Goal: Transaction & Acquisition: Purchase product/service

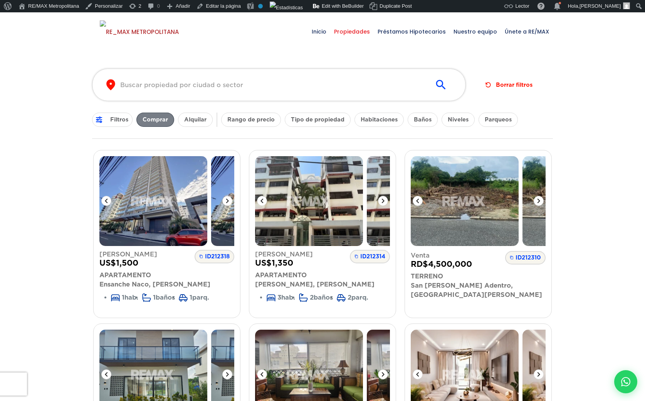
drag, startPoint x: 146, startPoint y: 120, endPoint x: 166, endPoint y: 118, distance: 20.5
click at [166, 118] on button "Comprar" at bounding box center [155, 120] width 38 height 14
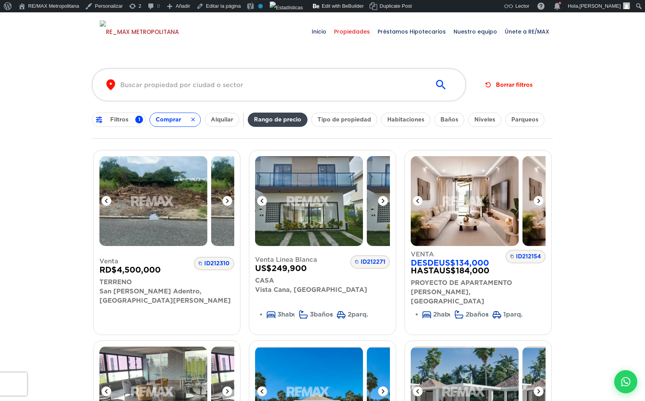
click at [286, 118] on button "Rango de precio" at bounding box center [278, 120] width 60 height 14
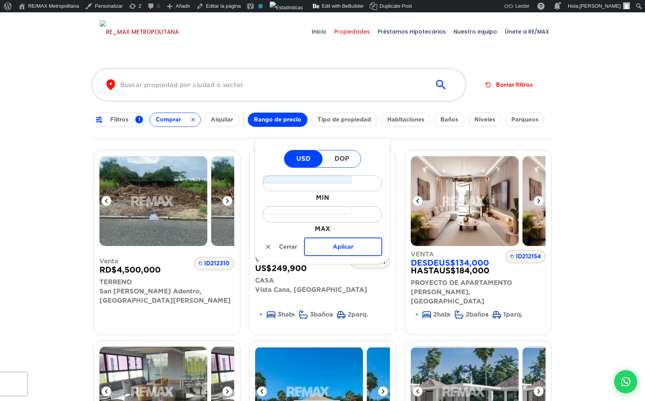
click at [333, 179] on input "MIN" at bounding box center [307, 179] width 89 height 8
click at [358, 178] on div "​" at bounding box center [322, 183] width 119 height 16
click at [351, 180] on div "​" at bounding box center [322, 183] width 119 height 16
click at [330, 209] on input "MAX" at bounding box center [307, 210] width 89 height 8
click at [382, 231] on label "MAX" at bounding box center [322, 228] width 119 height 9
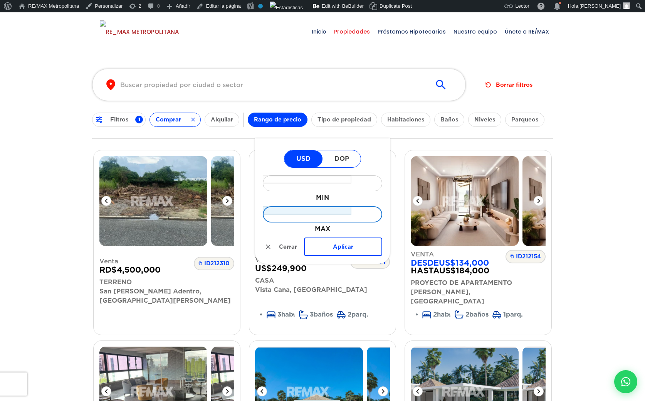
click at [351, 215] on input "MAX" at bounding box center [307, 210] width 89 height 8
click at [340, 154] on span "DOP" at bounding box center [342, 158] width 38 height 17
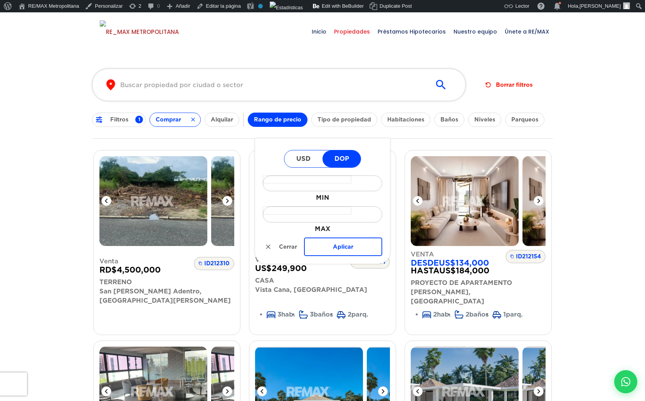
click at [310, 156] on span "USD" at bounding box center [303, 158] width 38 height 17
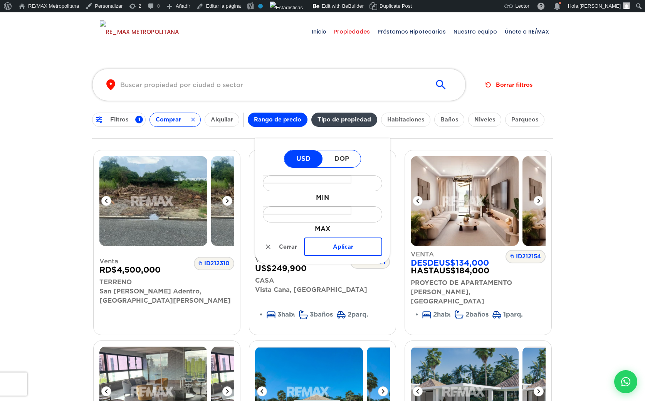
click at [329, 115] on button "Tipo de propiedad" at bounding box center [344, 120] width 66 height 14
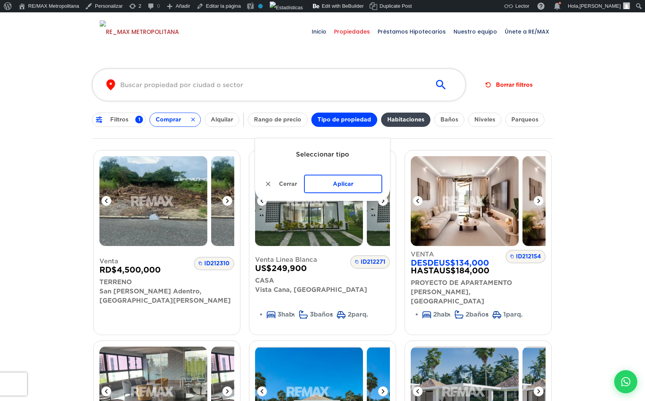
click at [391, 120] on button "Habitaciones" at bounding box center [405, 120] width 49 height 14
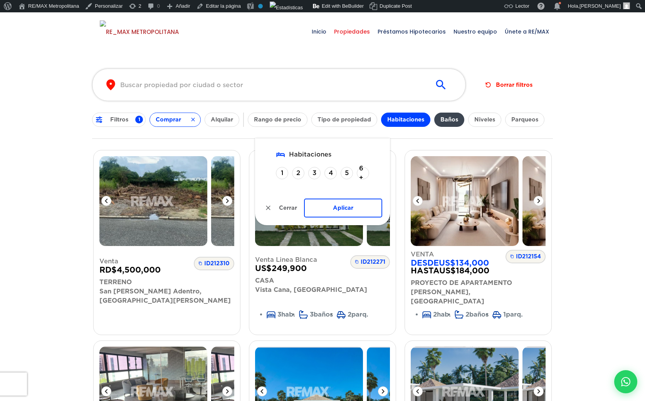
click at [452, 114] on button "Baños" at bounding box center [449, 120] width 30 height 14
click at [405, 115] on button "Habitaciones" at bounding box center [405, 120] width 49 height 14
click at [457, 119] on button "Baños" at bounding box center [449, 120] width 30 height 14
click at [484, 121] on button "Niveles" at bounding box center [484, 120] width 33 height 14
click at [446, 123] on button "Baños" at bounding box center [449, 120] width 30 height 14
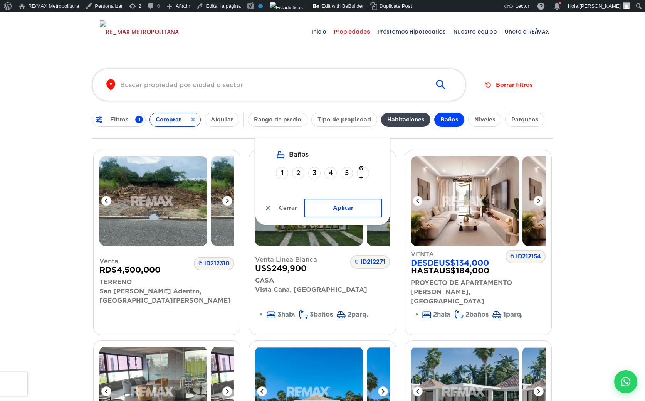
click at [420, 119] on button "Habitaciones" at bounding box center [405, 120] width 49 height 14
click at [451, 119] on button "Baños" at bounding box center [449, 120] width 30 height 14
click at [476, 118] on button "Niveles" at bounding box center [484, 120] width 33 height 14
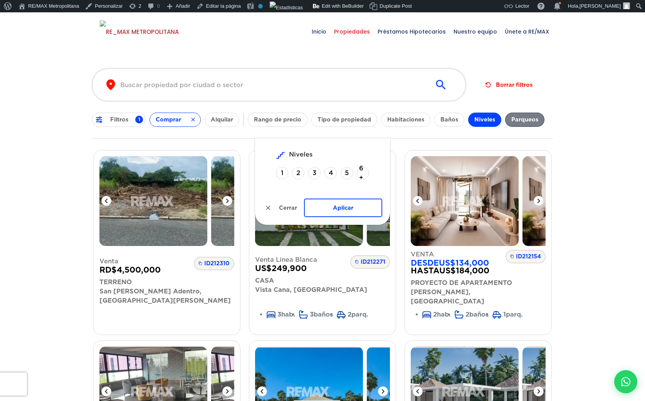
click at [523, 118] on button "Parqueos" at bounding box center [524, 120] width 39 height 14
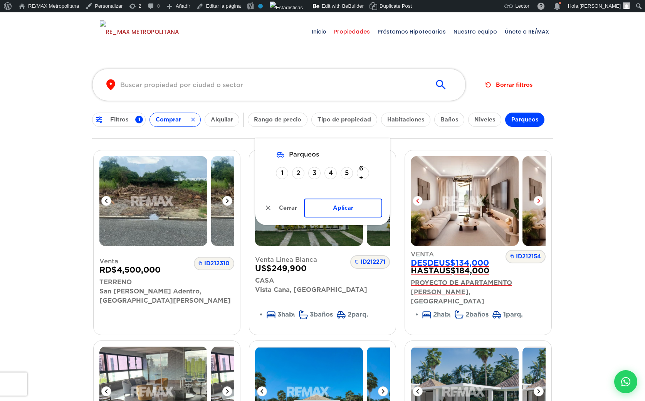
click at [521, 256] on span "ID 212154" at bounding box center [526, 256] width 40 height 13
click at [510, 86] on button "Borrar filtros" at bounding box center [509, 85] width 53 height 14
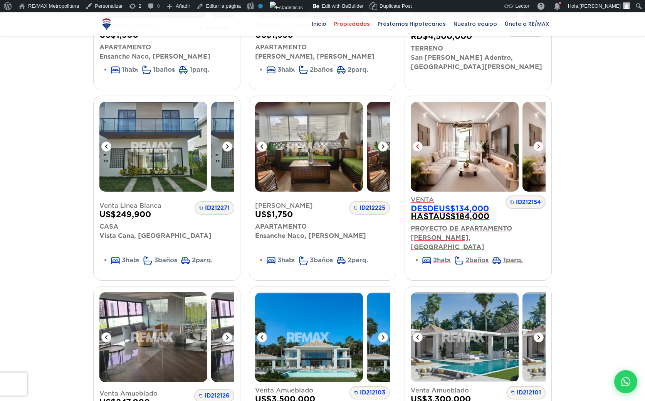
scroll to position [225, 0]
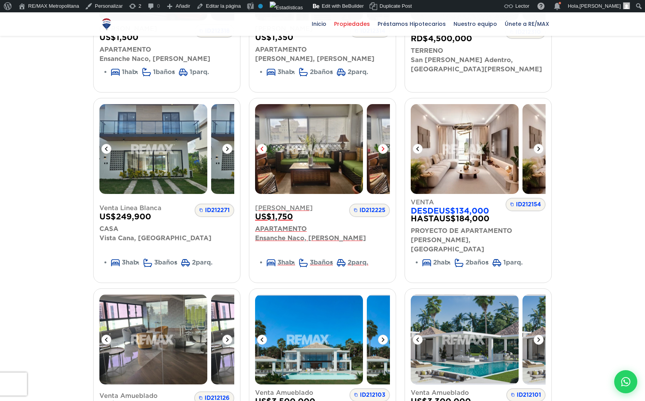
click at [326, 162] on img at bounding box center [309, 149] width 108 height 90
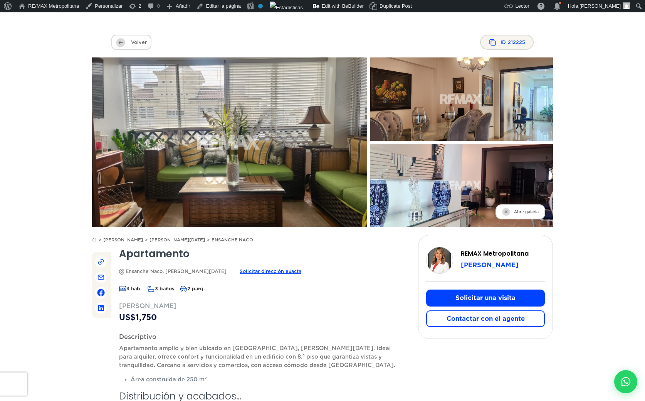
scroll to position [26, 0]
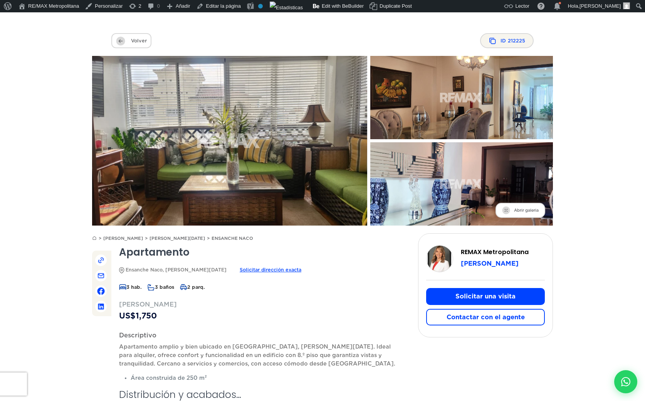
click at [262, 267] on span "Solicitar dirección exacta" at bounding box center [271, 270] width 62 height 10
click at [451, 292] on button "Solicitar una visita" at bounding box center [485, 296] width 119 height 17
click at [456, 315] on button "Contactar con el agente" at bounding box center [485, 317] width 119 height 17
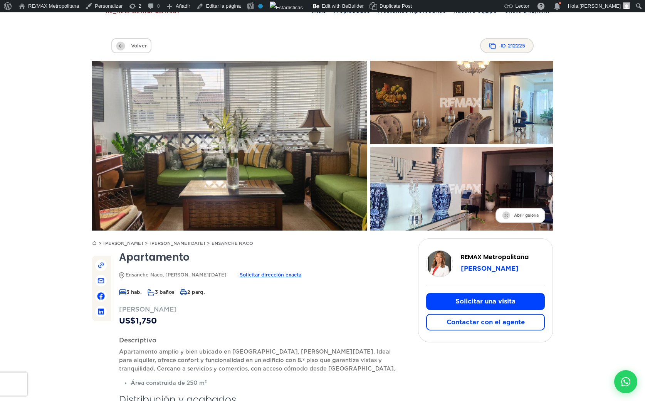
scroll to position [0, 0]
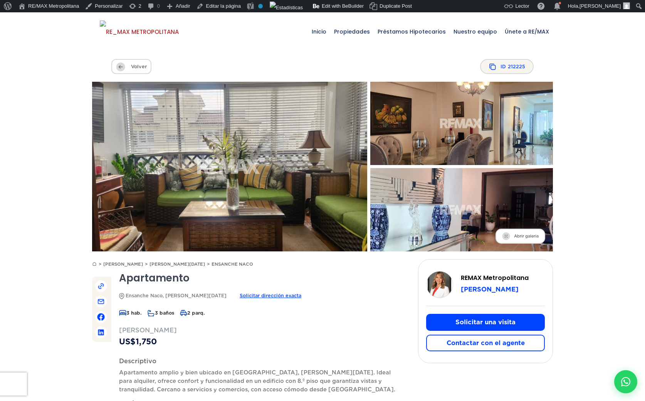
click at [103, 286] on img at bounding box center [101, 286] width 8 height 8
click at [519, 70] on span "212225" at bounding box center [516, 67] width 17 height 10
click at [508, 238] on img at bounding box center [506, 236] width 8 height 8
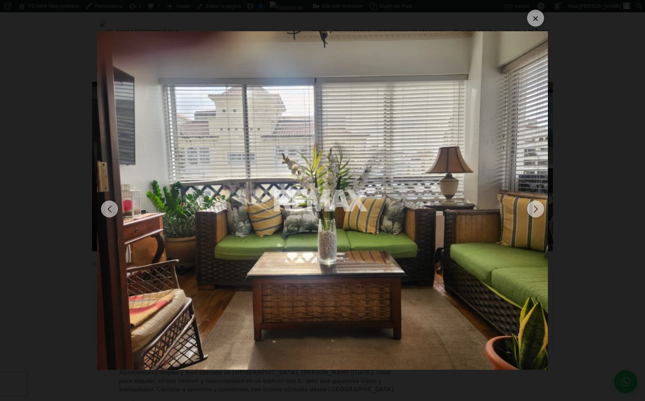
click at [535, 210] on div "Next slide" at bounding box center [535, 208] width 17 height 17
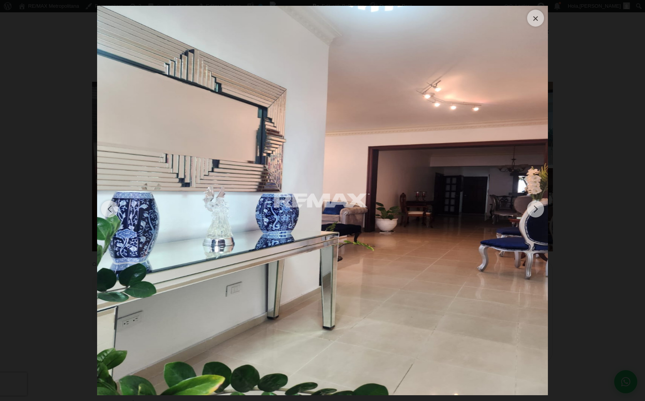
click at [535, 210] on div "Next slide" at bounding box center [535, 208] width 17 height 17
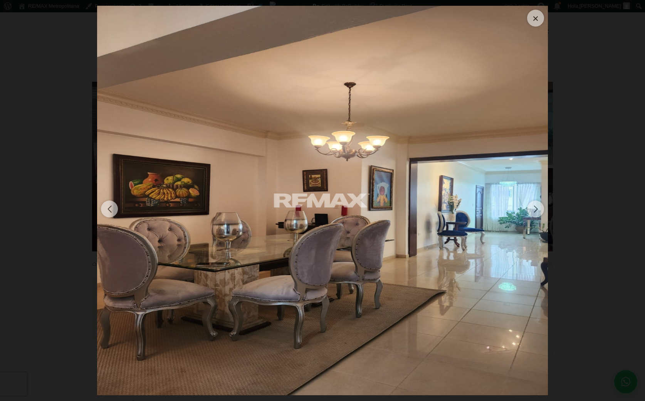
click at [535, 210] on div "Next slide" at bounding box center [535, 208] width 17 height 17
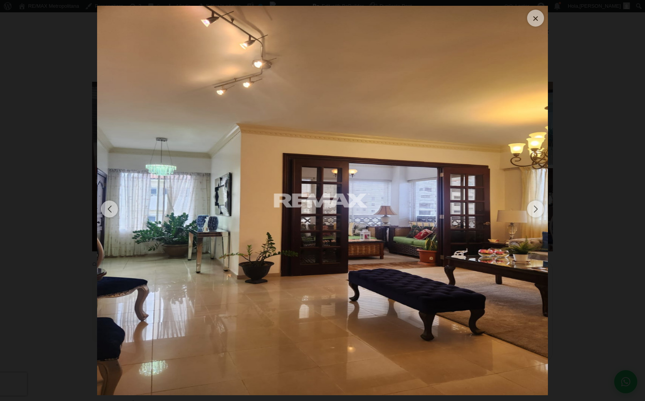
click at [535, 210] on div "Next slide" at bounding box center [535, 208] width 17 height 17
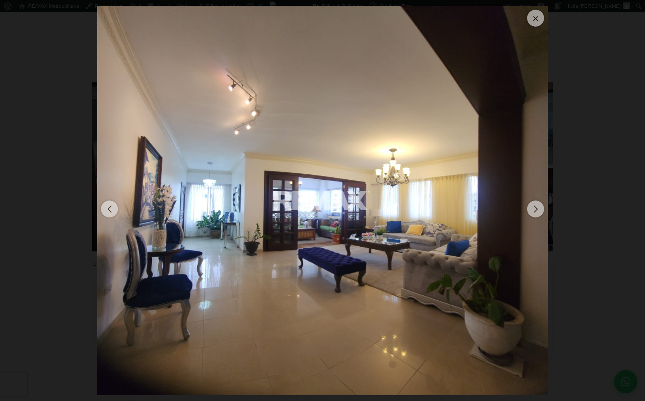
click at [535, 210] on div "Next slide" at bounding box center [535, 208] width 17 height 17
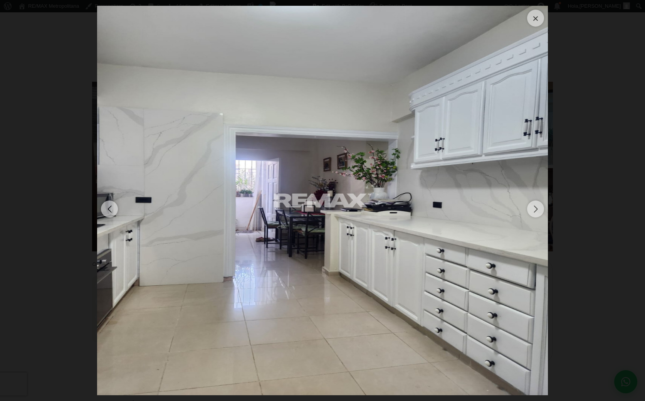
click at [535, 210] on div "Next slide" at bounding box center [535, 208] width 17 height 17
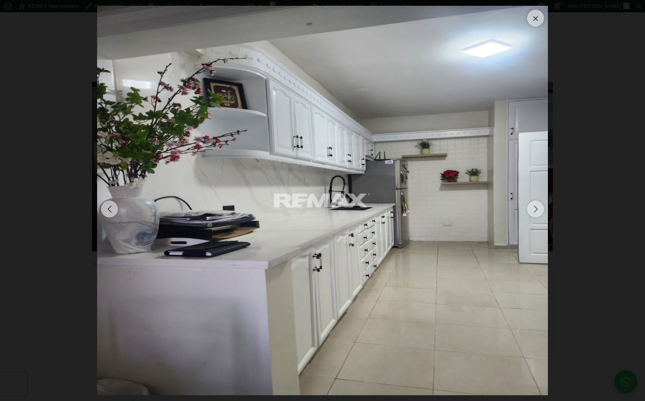
click at [535, 210] on div "Next slide" at bounding box center [535, 208] width 17 height 17
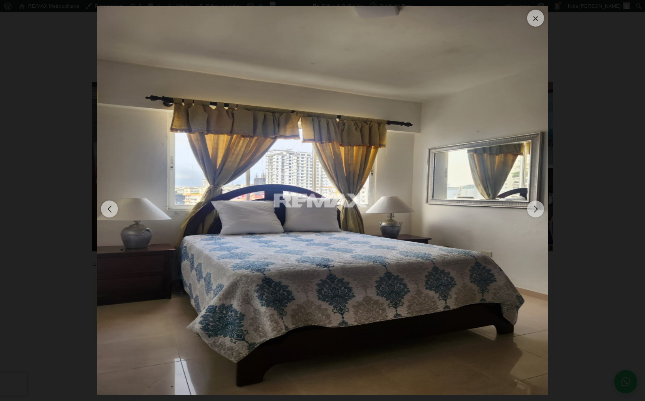
click at [535, 210] on div "Next slide" at bounding box center [535, 208] width 17 height 17
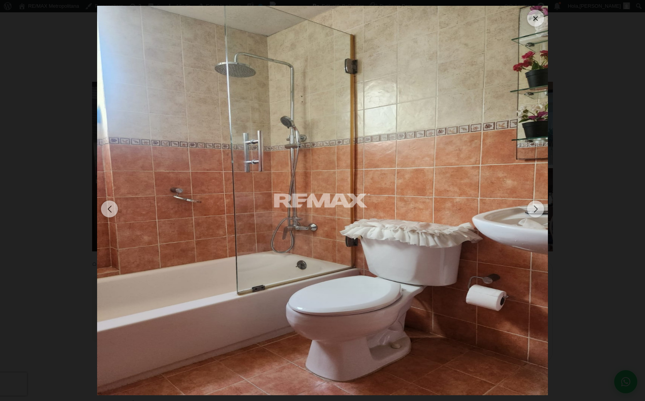
click at [535, 210] on div "Next slide" at bounding box center [535, 208] width 17 height 17
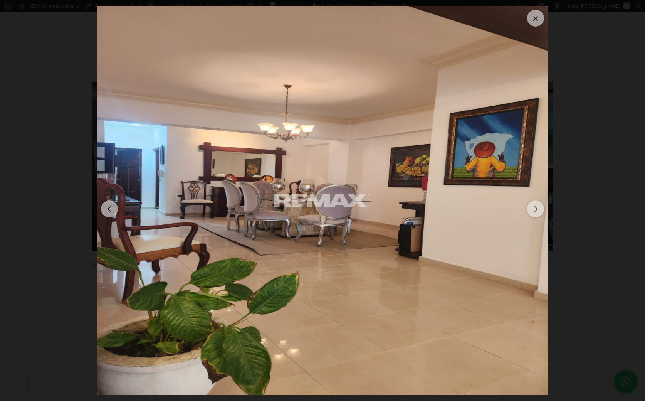
click at [535, 210] on div "Next slide" at bounding box center [535, 208] width 17 height 17
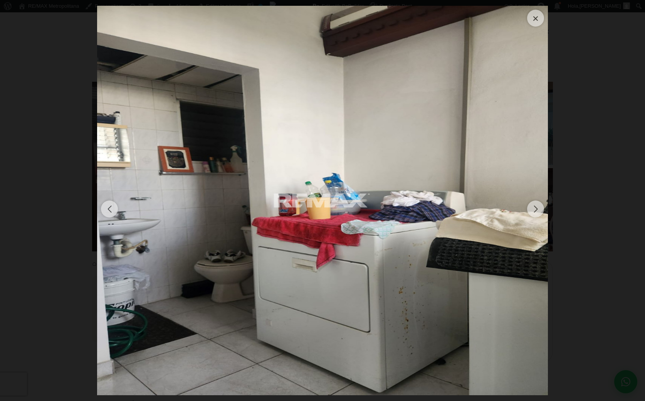
click at [535, 210] on div "Next slide" at bounding box center [535, 208] width 17 height 17
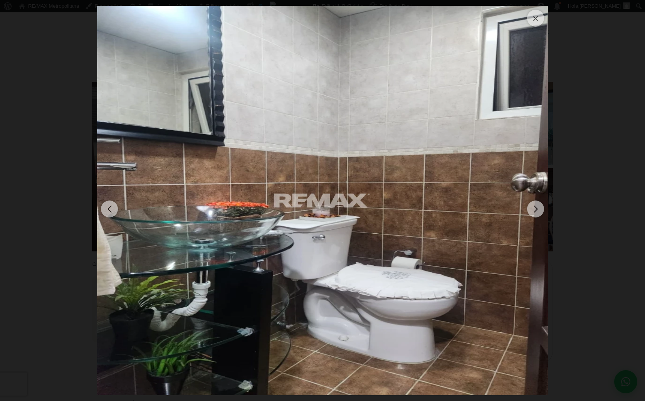
click at [535, 210] on div "Next slide" at bounding box center [535, 208] width 17 height 17
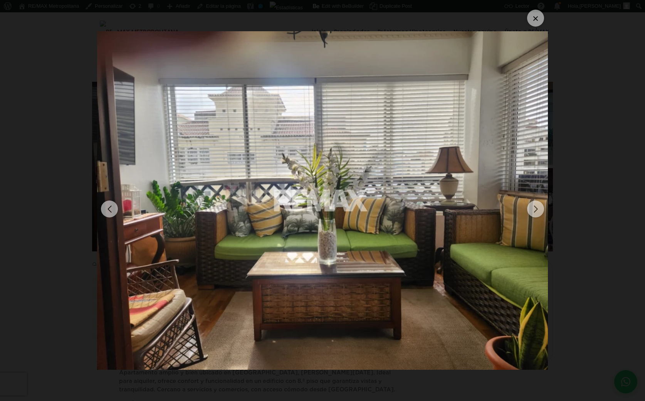
click at [535, 210] on div "Next slide" at bounding box center [535, 208] width 17 height 17
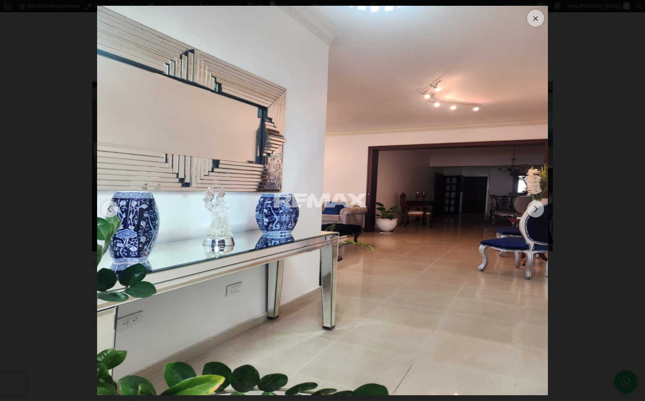
click at [535, 210] on div "Next slide" at bounding box center [535, 208] width 17 height 17
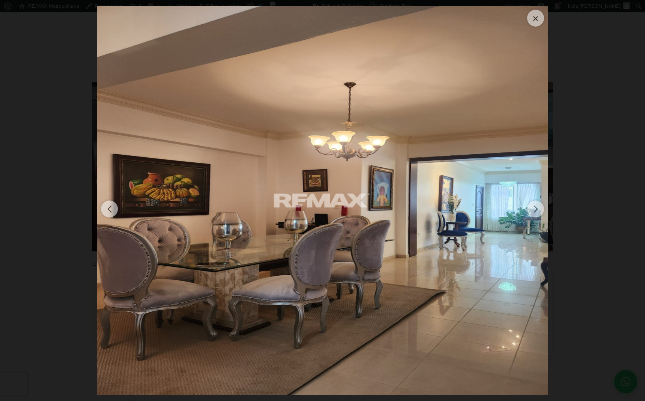
click at [535, 210] on div "Next slide" at bounding box center [535, 208] width 17 height 17
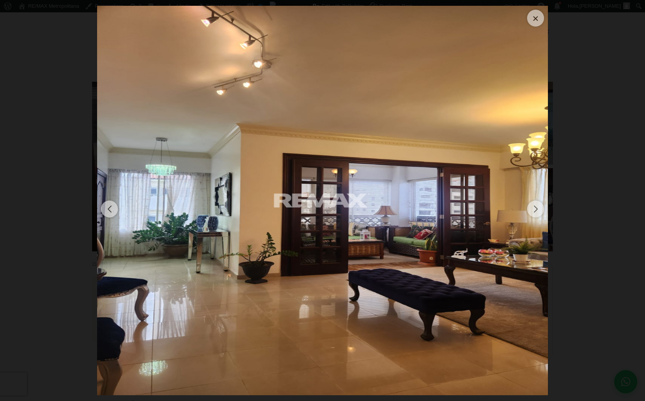
click at [535, 210] on div "Next slide" at bounding box center [535, 208] width 17 height 17
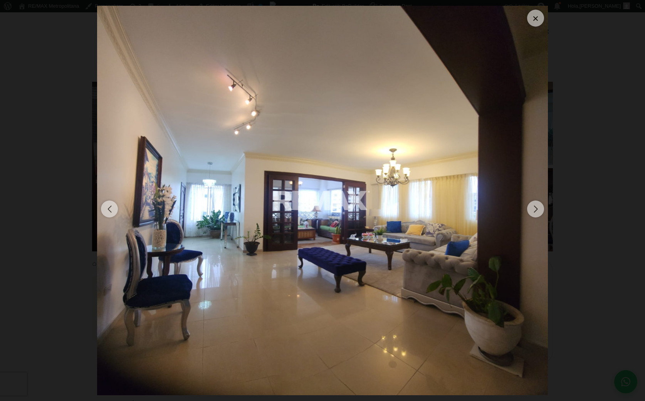
click at [539, 21] on div at bounding box center [535, 18] width 17 height 17
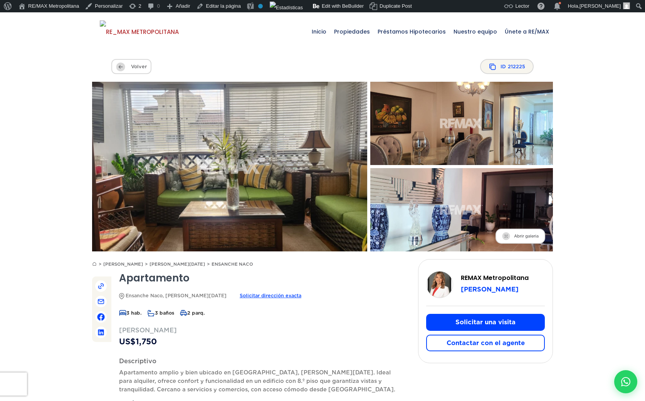
click at [430, 143] on img at bounding box center [462, 124] width 201 height 92
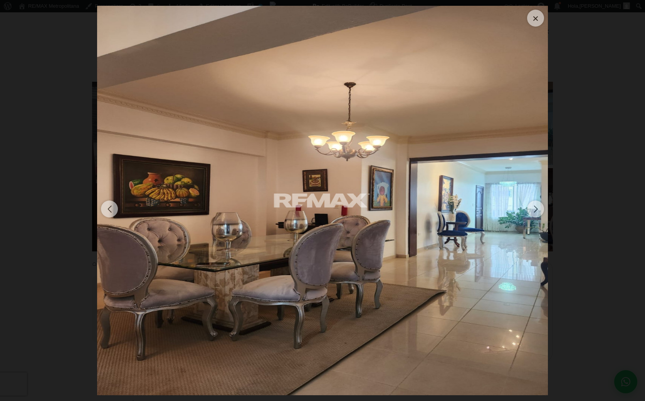
click at [535, 20] on div at bounding box center [535, 18] width 17 height 17
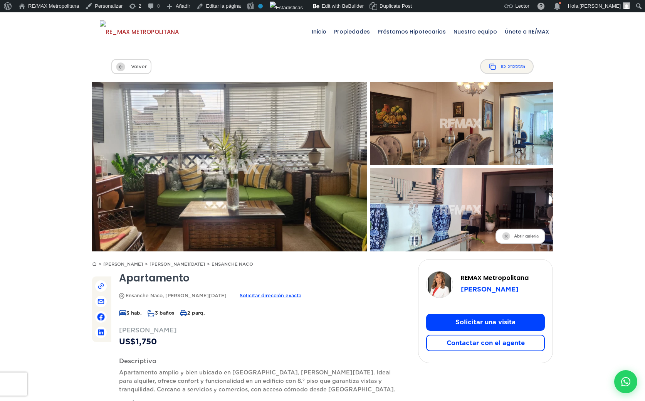
click at [310, 184] on img at bounding box center [229, 166] width 303 height 187
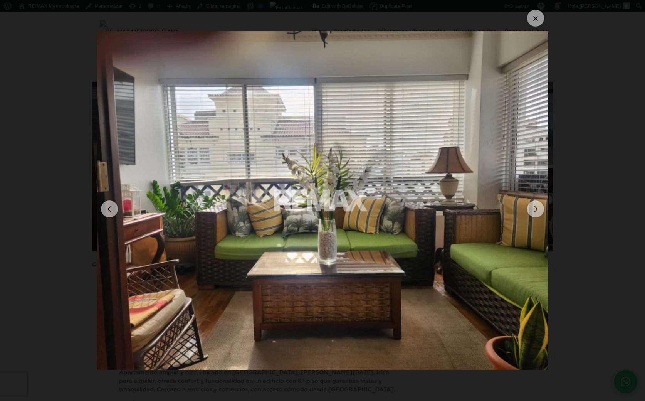
click at [533, 206] on div "Next slide" at bounding box center [535, 208] width 17 height 17
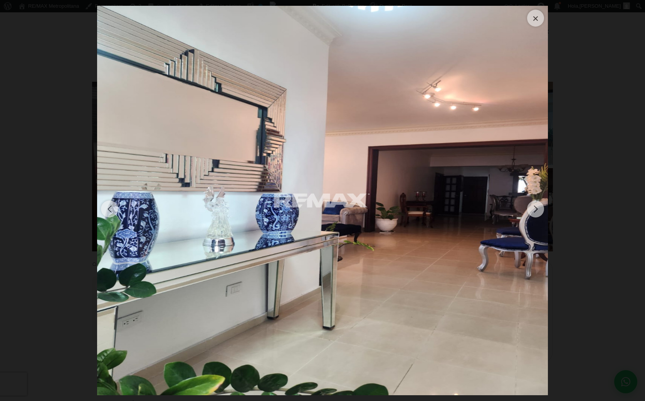
click at [533, 206] on div "Next slide" at bounding box center [535, 208] width 17 height 17
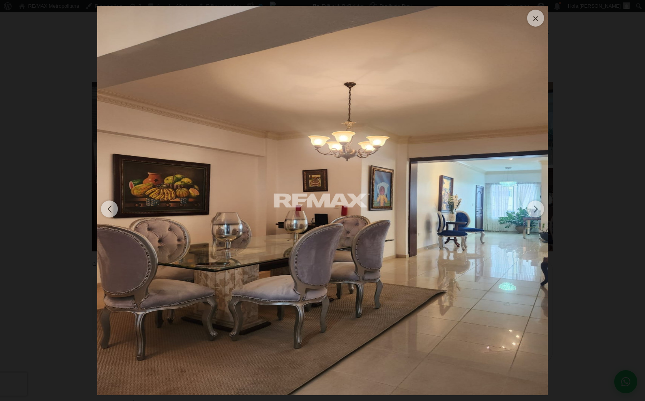
click at [533, 206] on div "Next slide" at bounding box center [535, 208] width 17 height 17
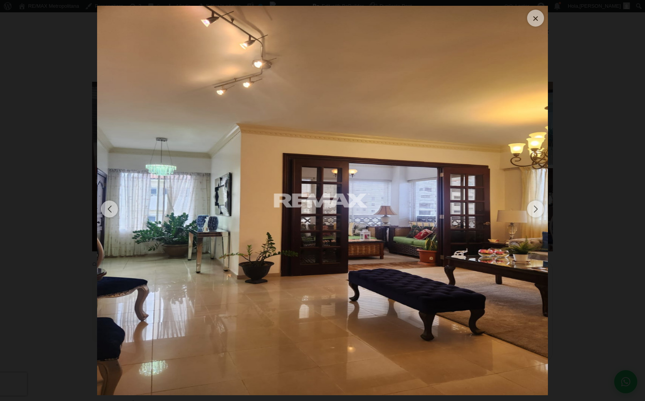
click at [533, 206] on div "Next slide" at bounding box center [535, 208] width 17 height 17
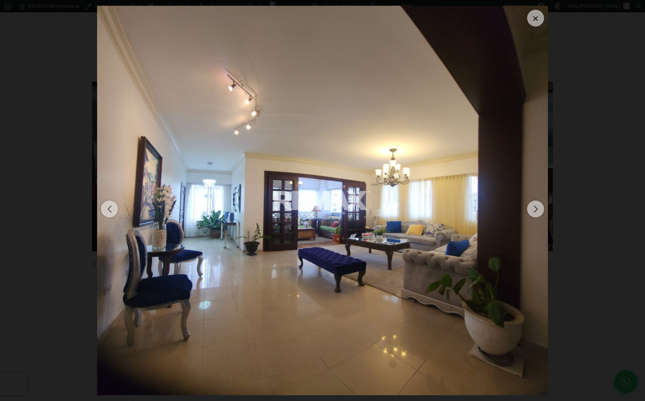
click at [533, 206] on div "Next slide" at bounding box center [535, 208] width 17 height 17
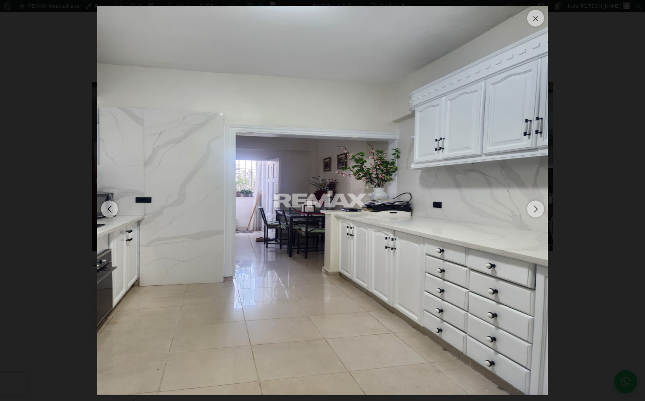
click at [533, 206] on div "Next slide" at bounding box center [535, 208] width 17 height 17
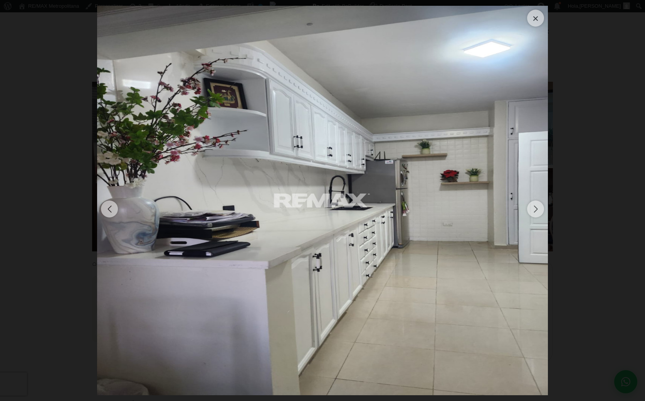
click at [533, 206] on div "Next slide" at bounding box center [535, 208] width 17 height 17
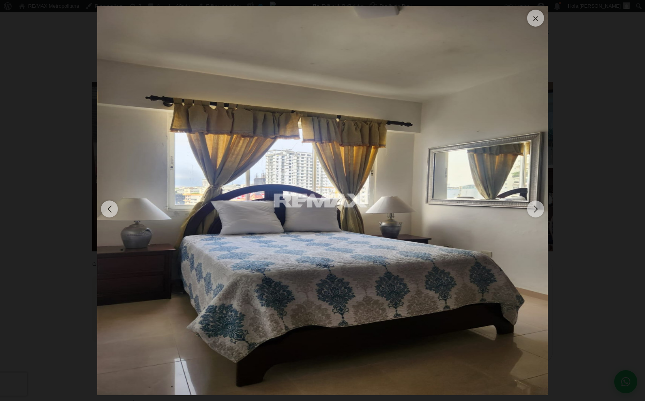
click at [533, 206] on div "Next slide" at bounding box center [535, 208] width 17 height 17
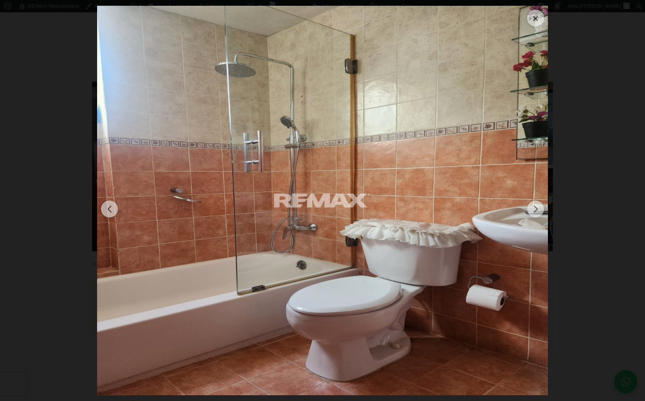
click at [533, 206] on div "Next slide" at bounding box center [535, 208] width 17 height 17
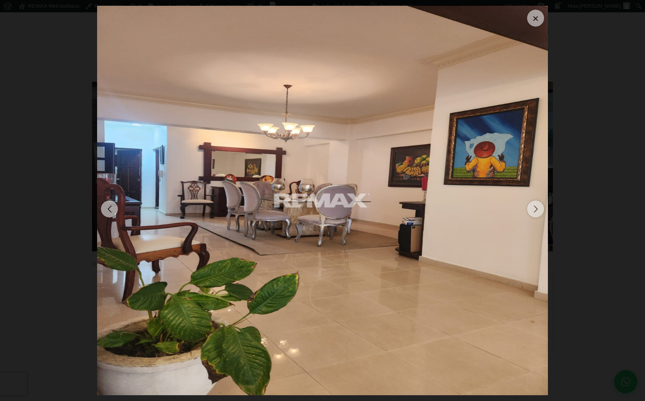
click at [533, 206] on div "Next slide" at bounding box center [535, 208] width 17 height 17
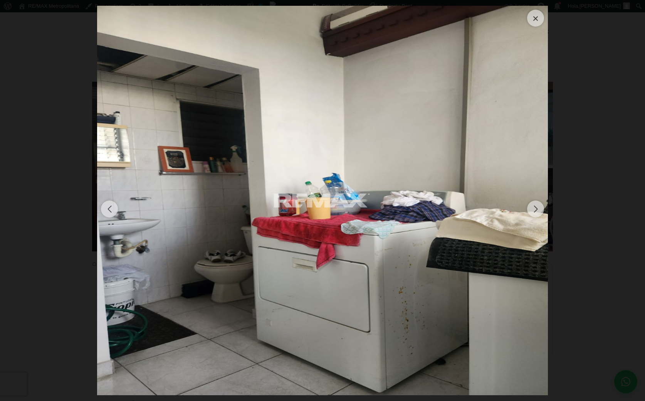
click at [533, 206] on div "Next slide" at bounding box center [535, 208] width 17 height 17
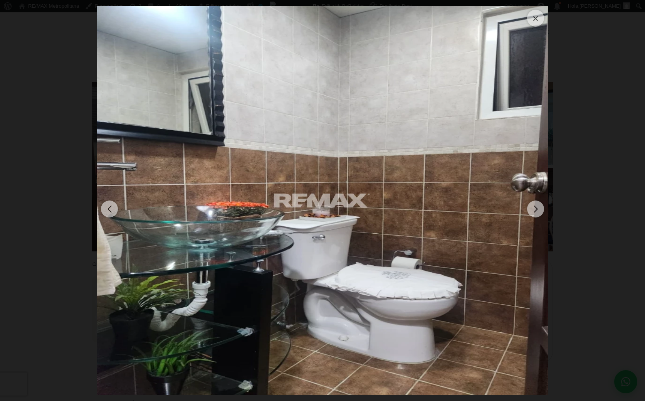
click at [533, 206] on div "Next slide" at bounding box center [535, 208] width 17 height 17
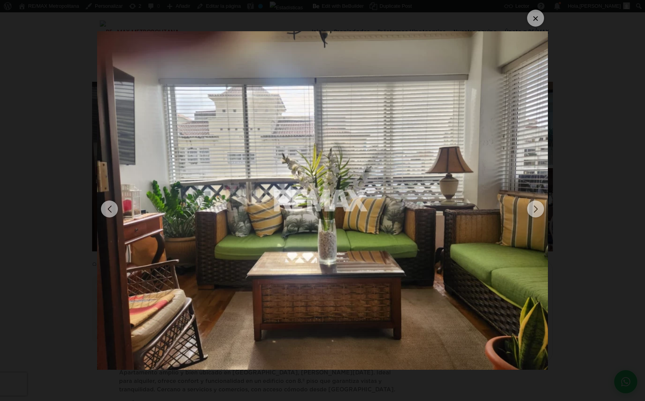
click at [533, 206] on div "Next slide" at bounding box center [535, 208] width 17 height 17
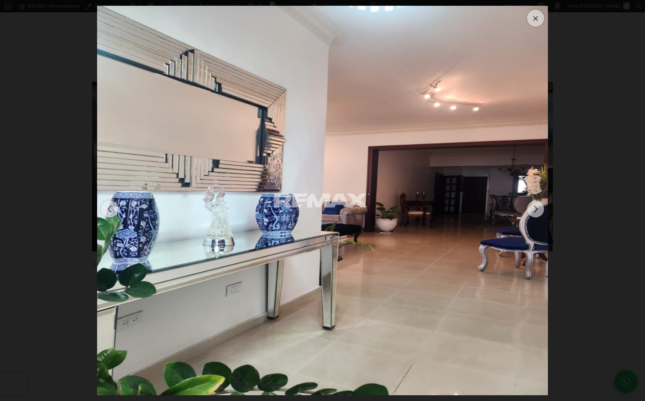
click at [101, 209] on div "Previous slide" at bounding box center [109, 208] width 17 height 17
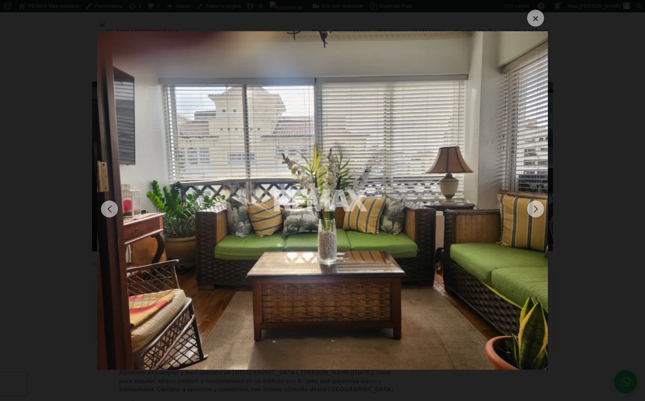
click at [531, 205] on div "Next slide" at bounding box center [535, 208] width 17 height 17
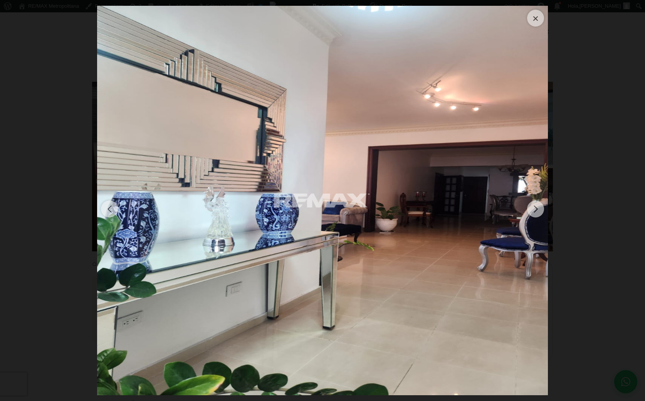
click at [531, 205] on div "Next slide" at bounding box center [535, 208] width 17 height 17
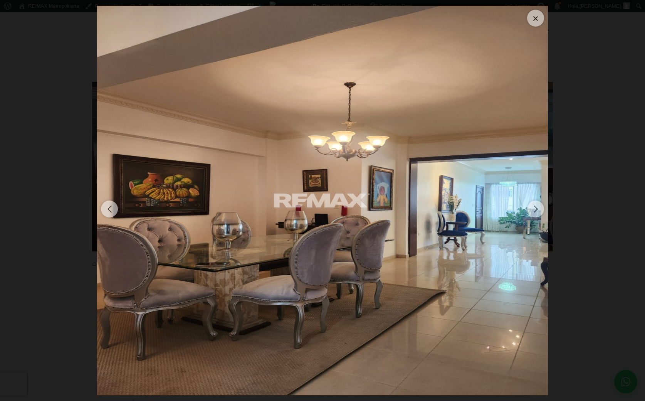
click at [531, 205] on div "Next slide" at bounding box center [535, 208] width 17 height 17
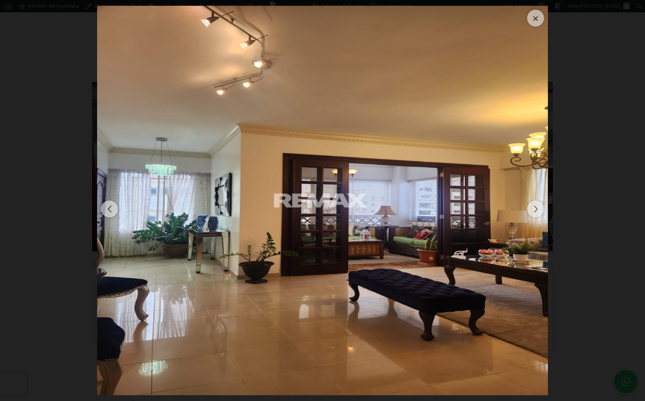
click at [531, 205] on div "Next slide" at bounding box center [535, 208] width 17 height 17
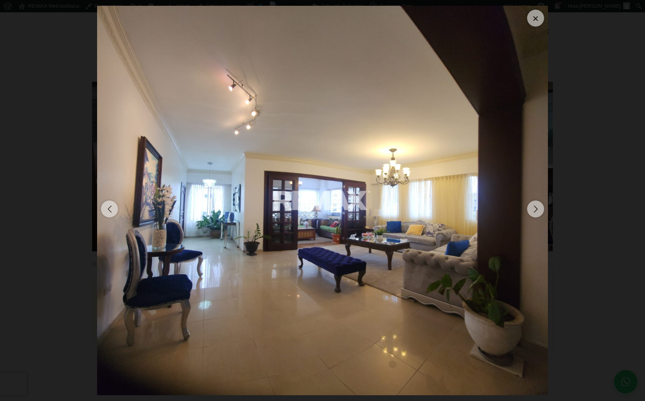
click at [531, 205] on div "Next slide" at bounding box center [535, 208] width 17 height 17
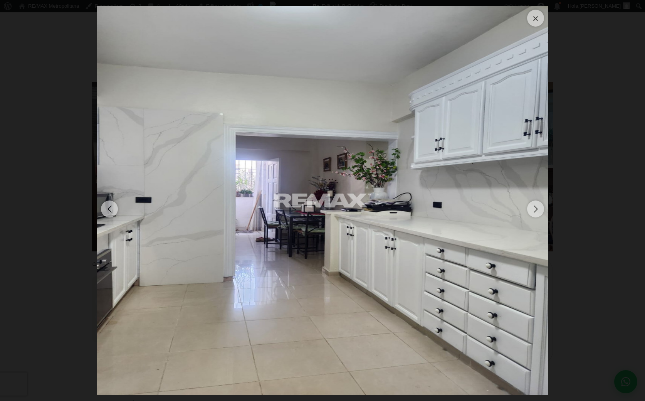
click at [531, 205] on div "Next slide" at bounding box center [535, 208] width 17 height 17
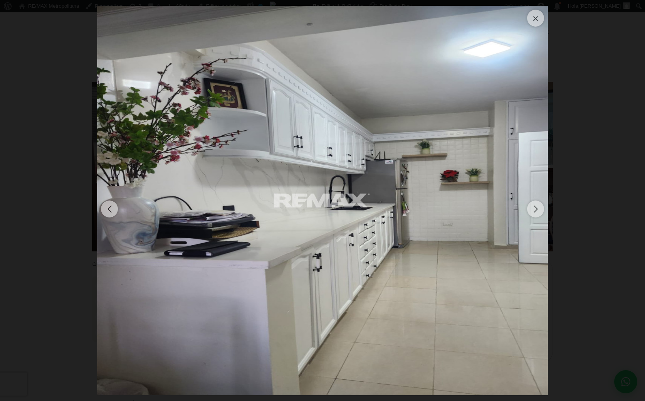
click at [531, 20] on div at bounding box center [535, 18] width 17 height 17
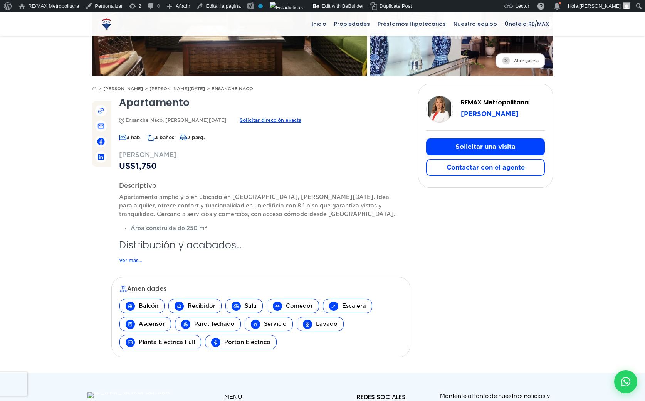
scroll to position [176, 0]
